Goal: Register for event/course

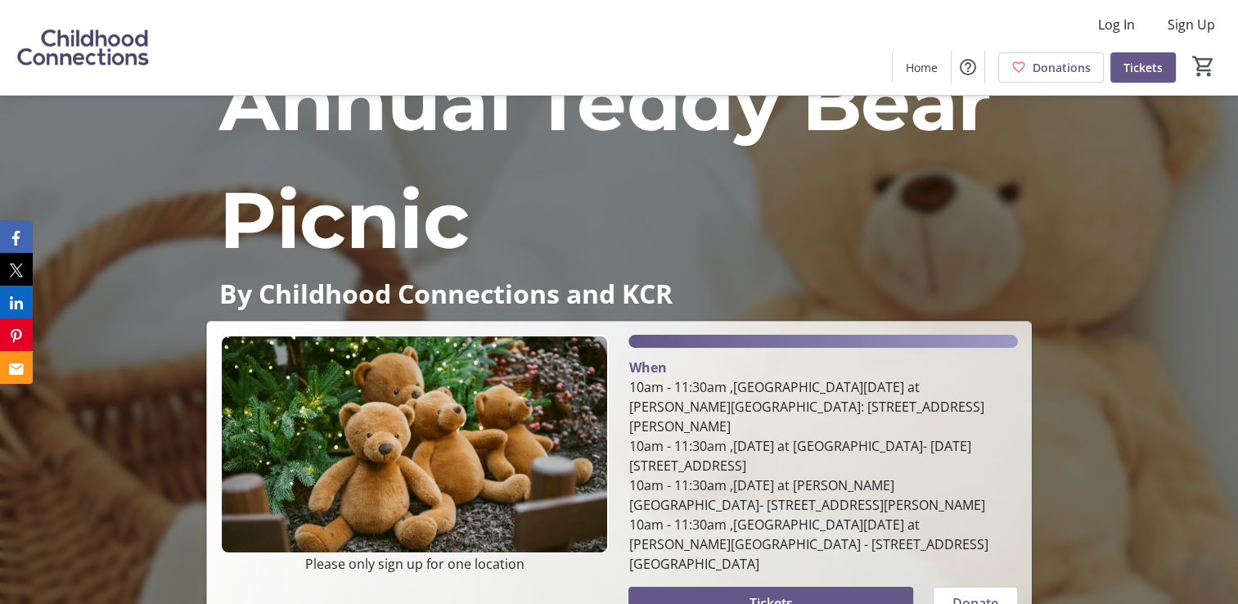
scroll to position [82, 0]
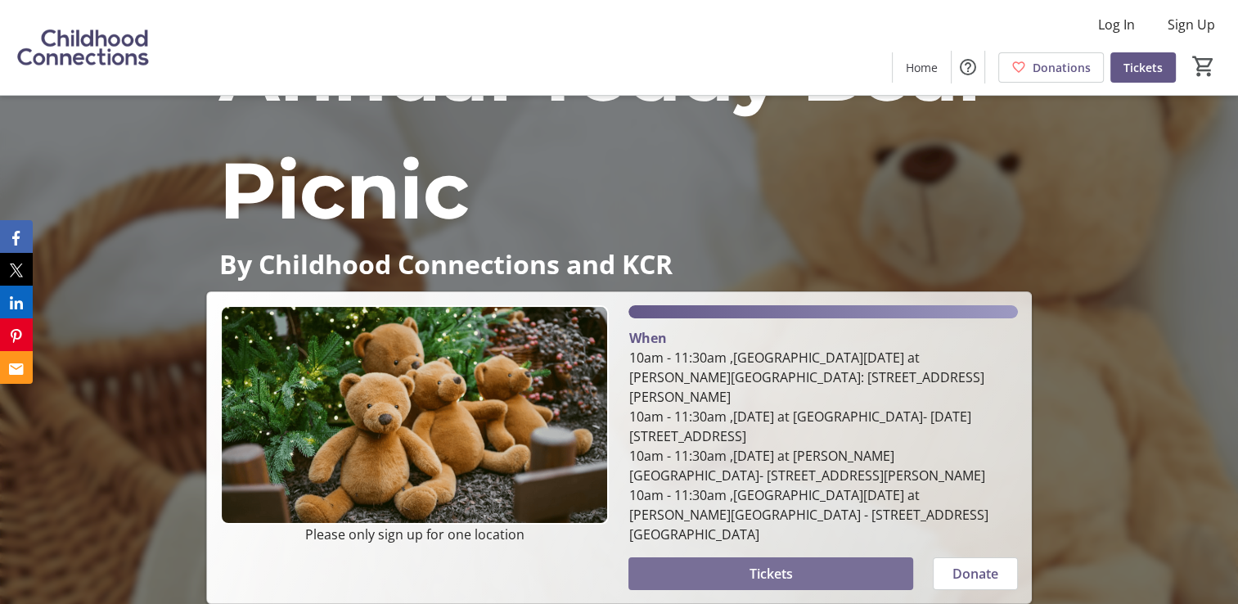
click at [727, 554] on span at bounding box center [771, 573] width 284 height 39
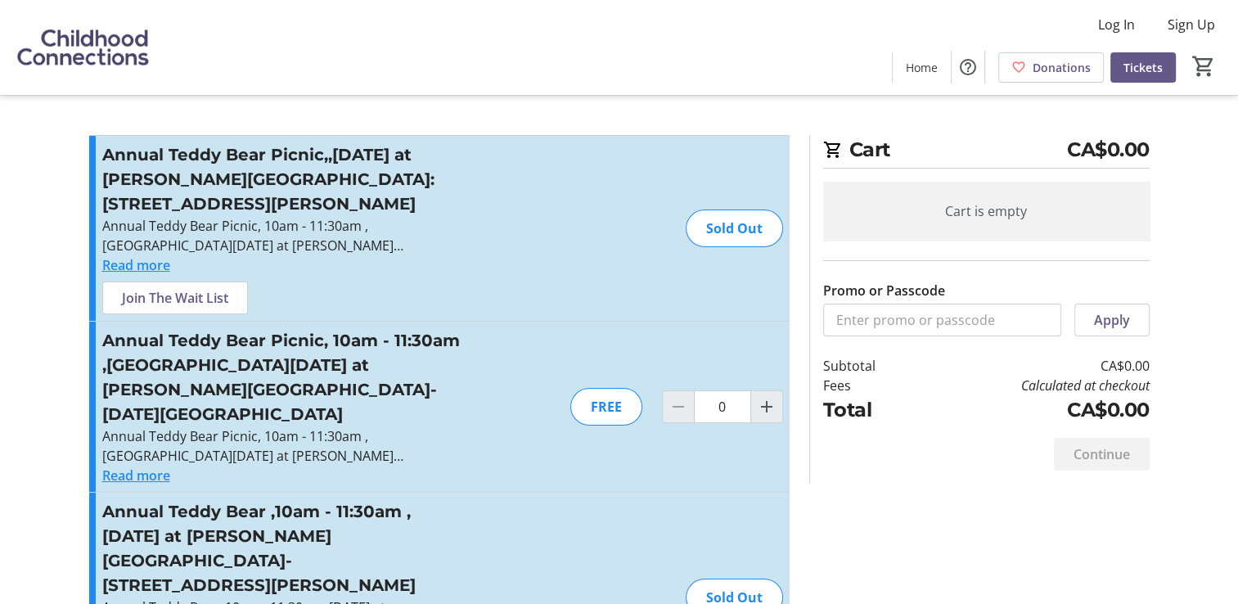
click at [153, 466] on button "Read more" at bounding box center [136, 476] width 68 height 20
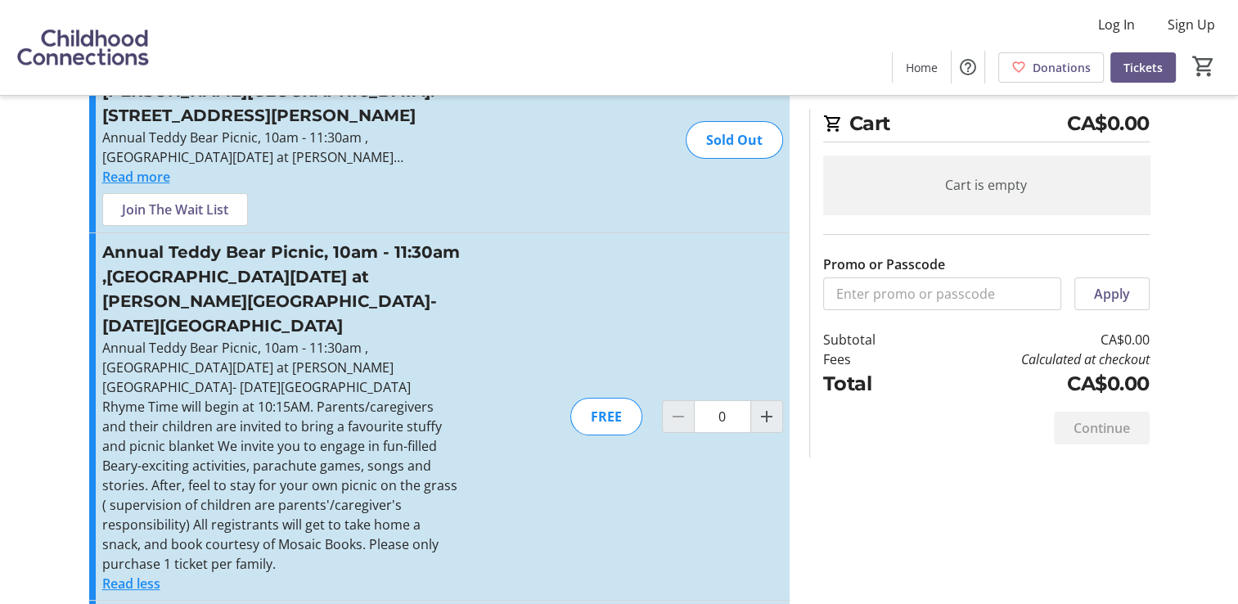
scroll to position [164, 0]
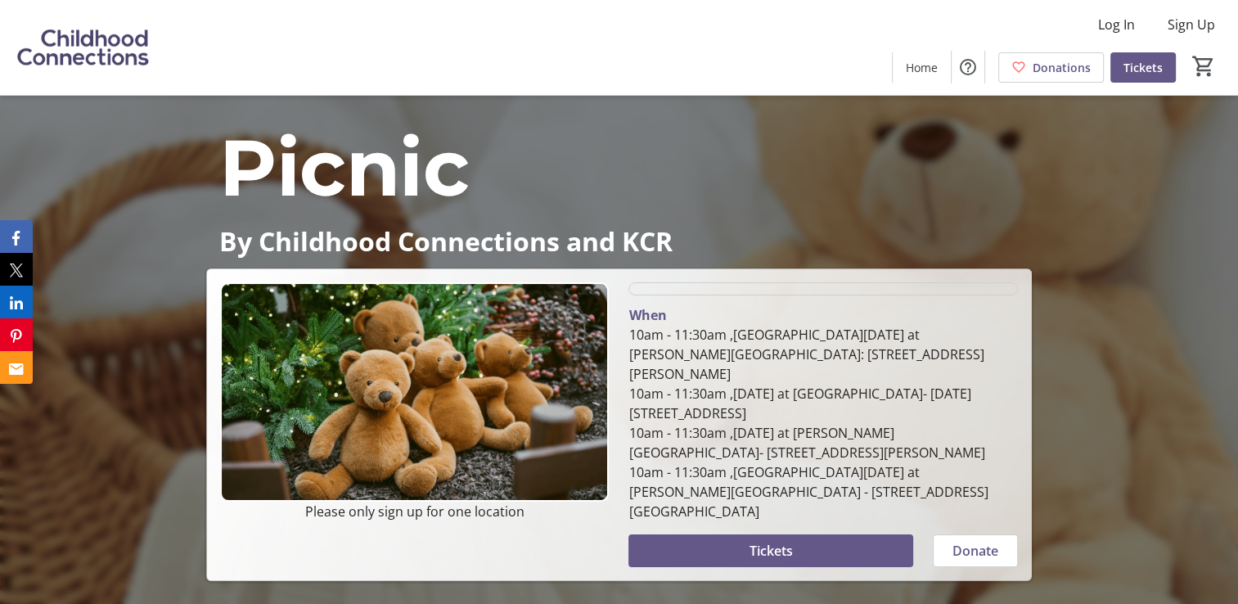
scroll to position [82, 0]
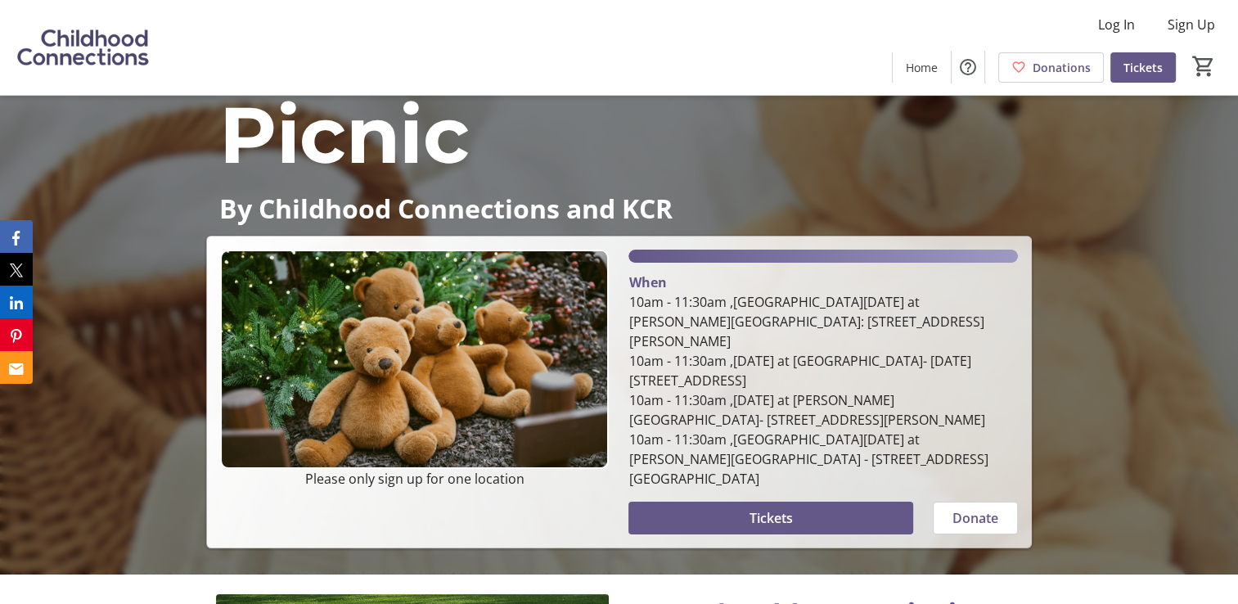
scroll to position [160, 0]
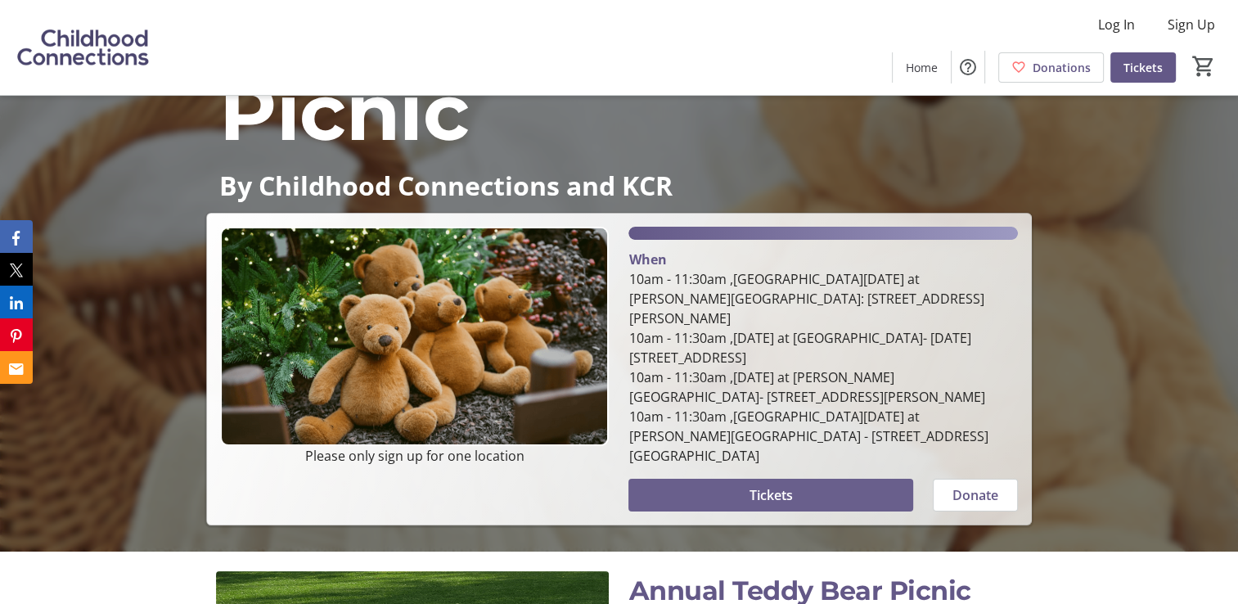
click at [750, 485] on span "Tickets" at bounding box center [771, 495] width 43 height 20
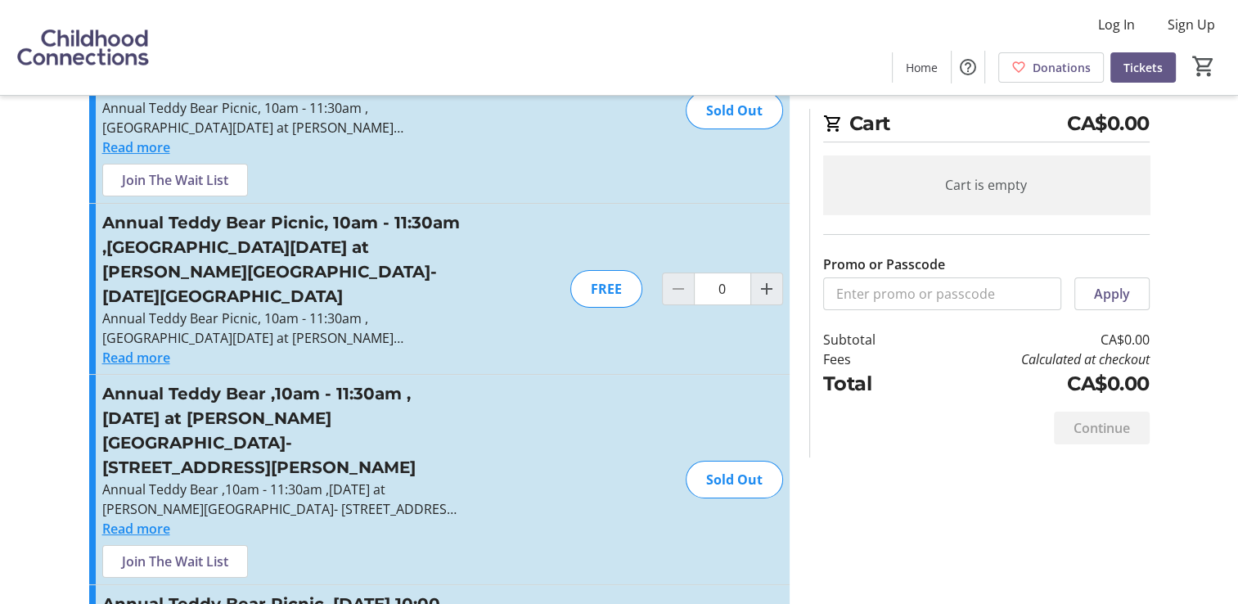
scroll to position [115, 0]
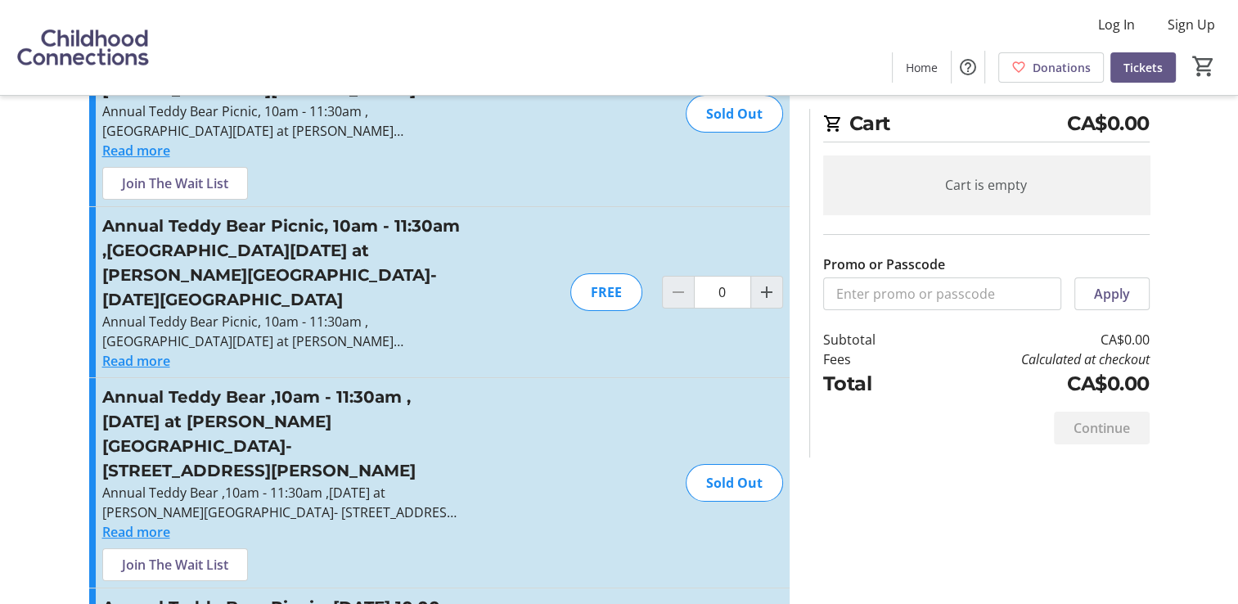
click at [131, 351] on button "Read more" at bounding box center [136, 361] width 68 height 20
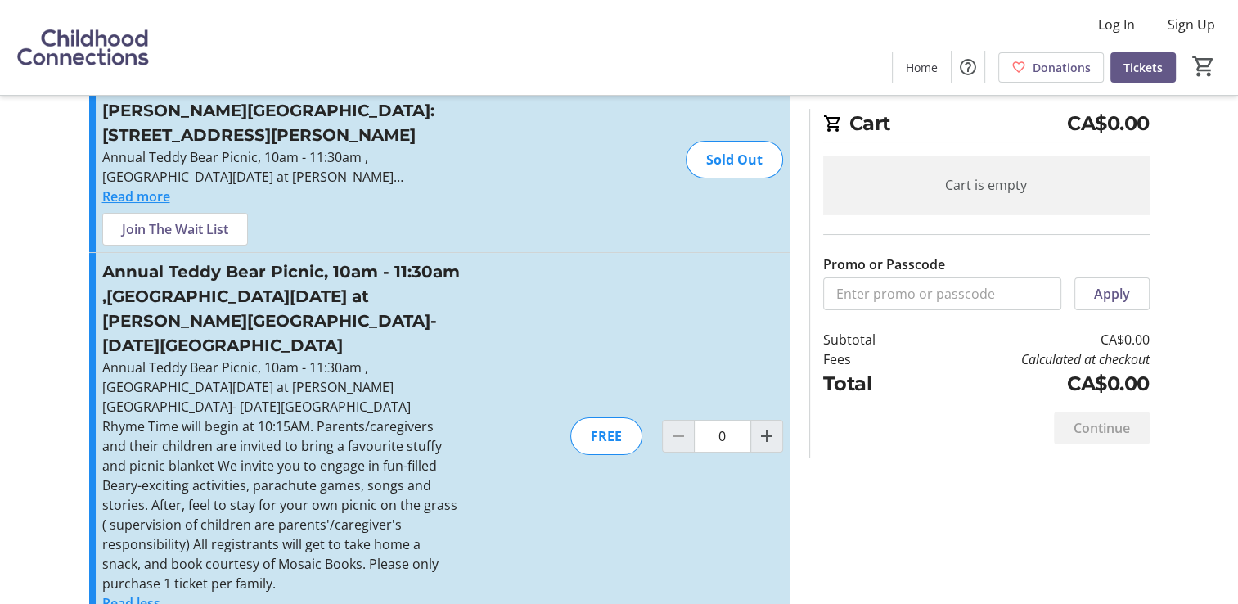
scroll to position [0, 0]
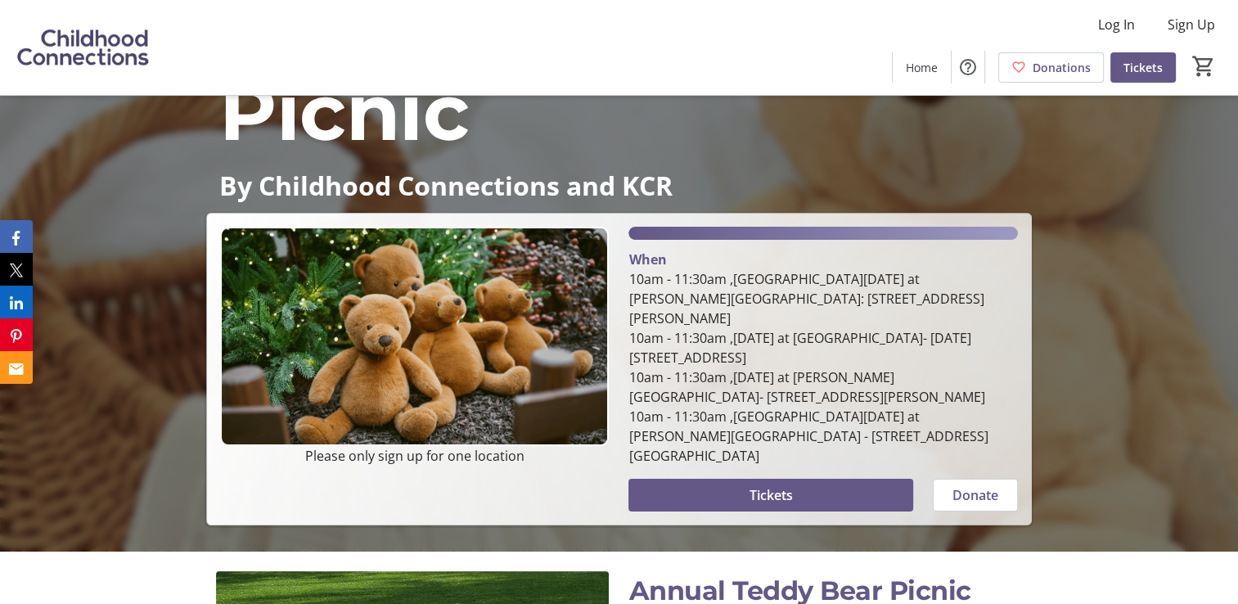
scroll to position [59, 0]
